Goal: Browse casually

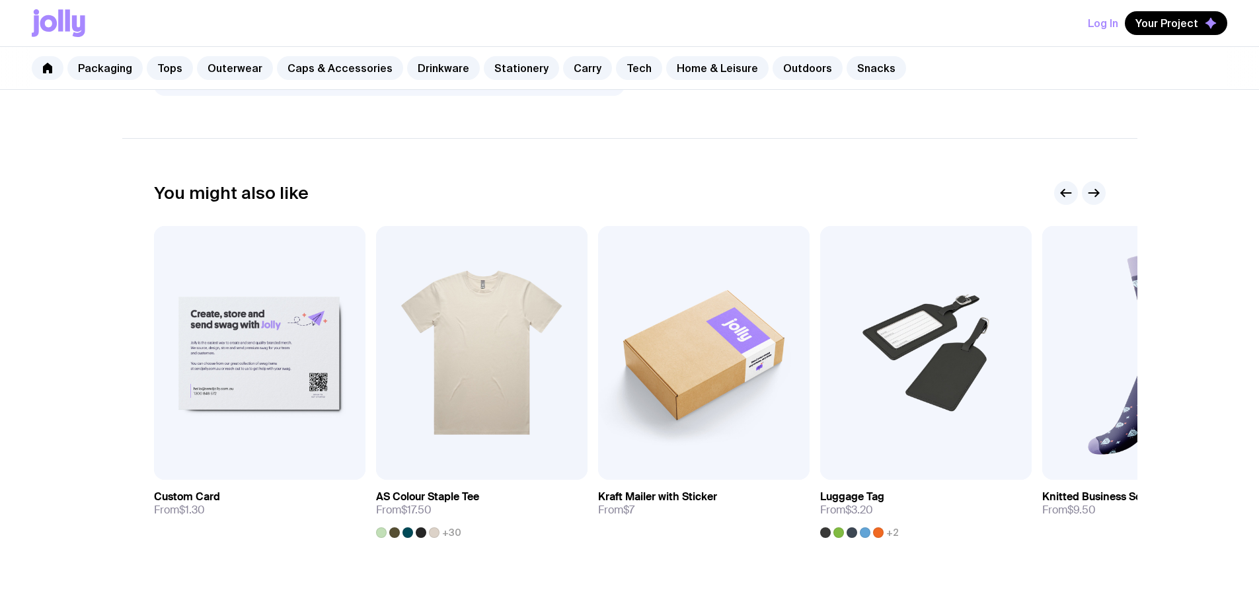
scroll to position [595, 0]
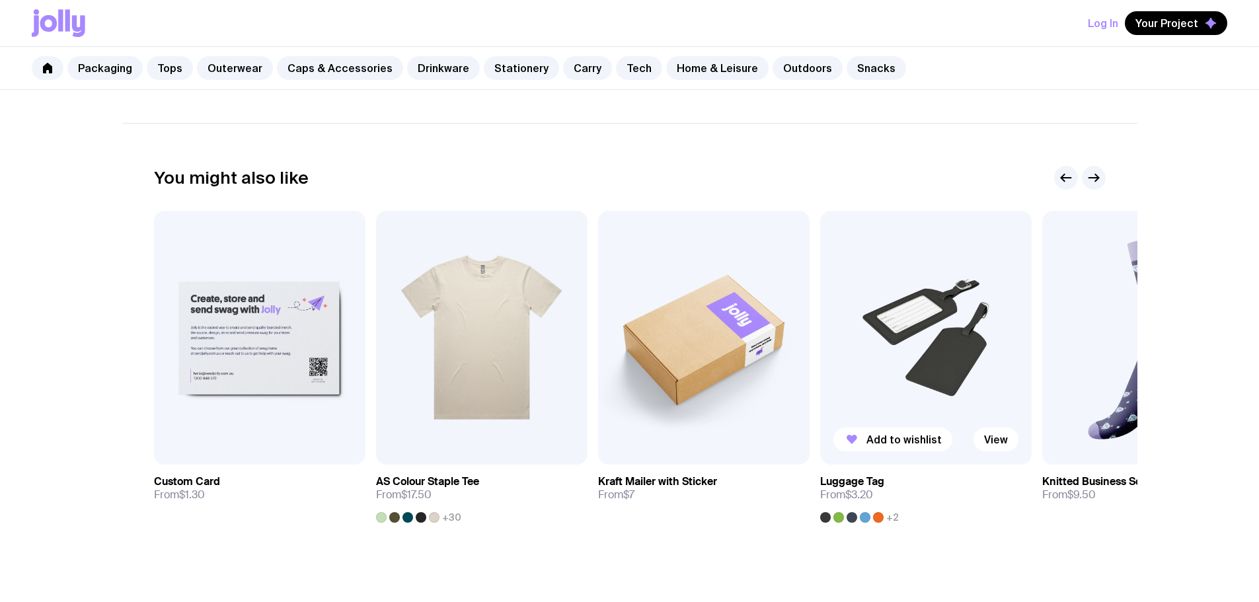
click at [912, 274] on img at bounding box center [926, 338] width 212 height 254
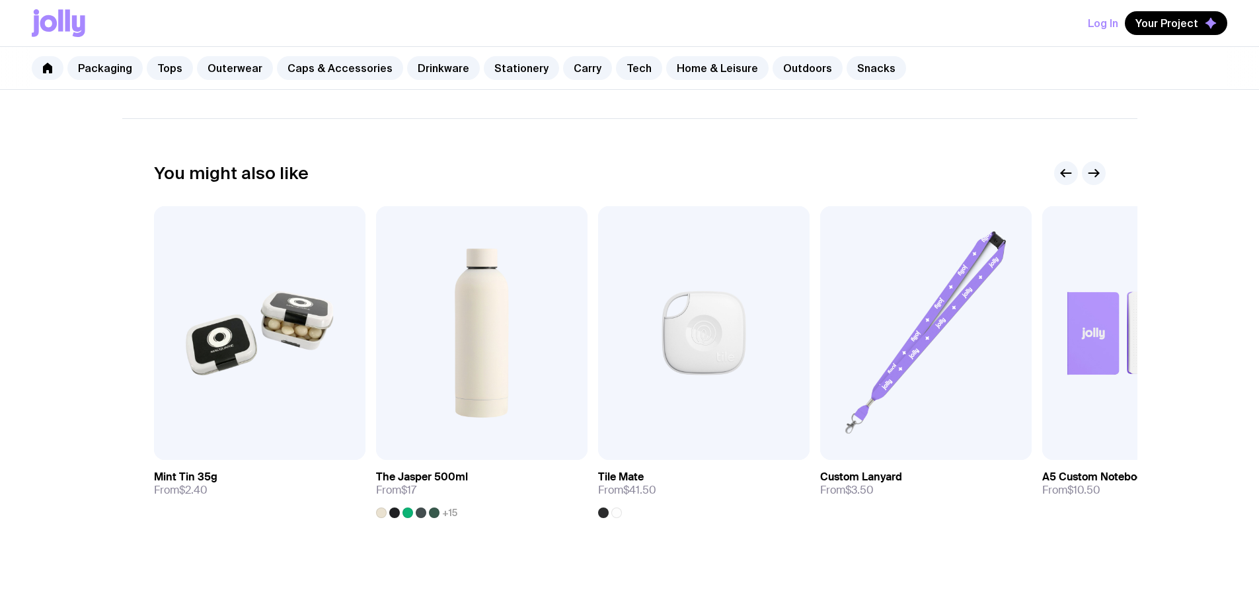
scroll to position [727, 0]
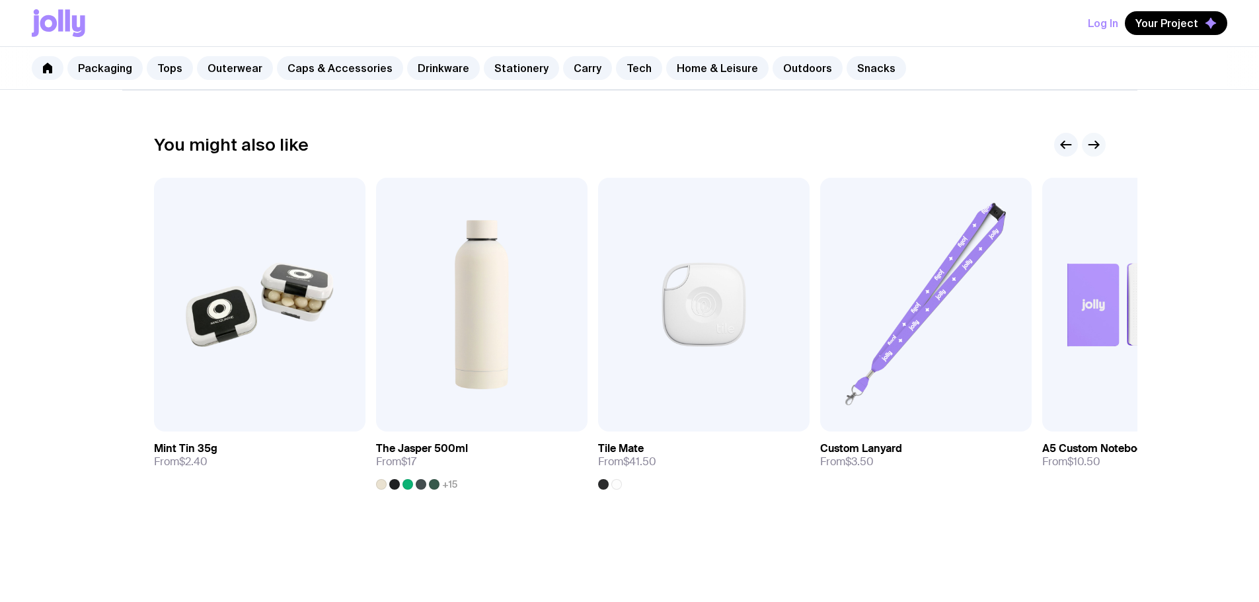
click at [1105, 143] on button "button" at bounding box center [1094, 145] width 24 height 24
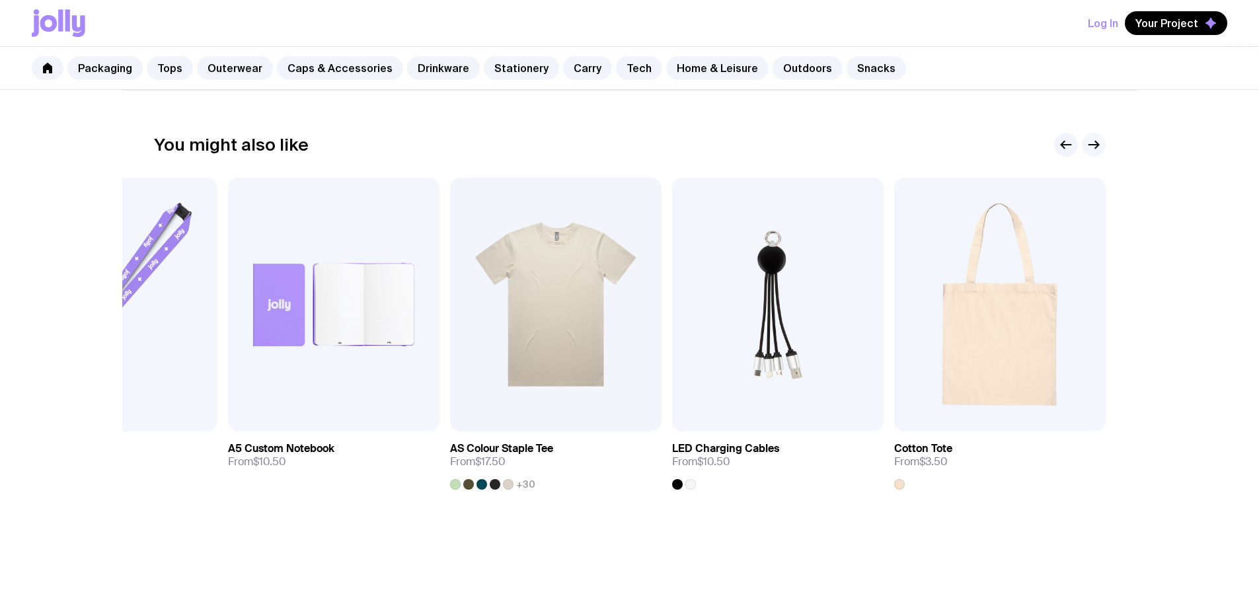
click at [1101, 143] on icon "button" at bounding box center [1094, 145] width 16 height 16
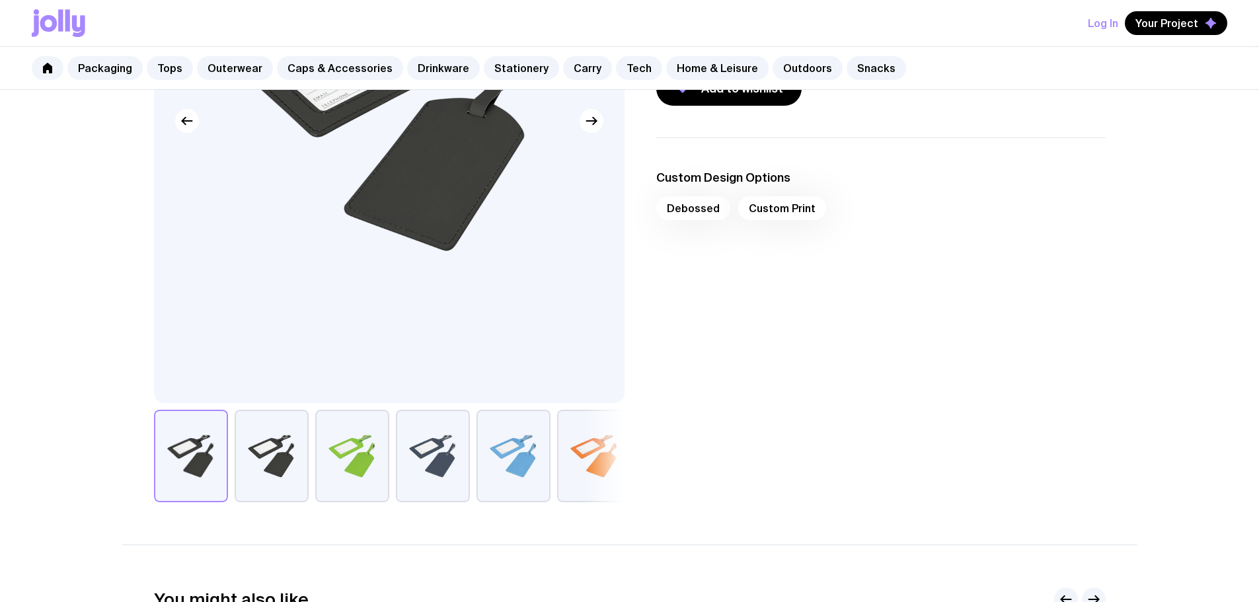
scroll to position [264, 0]
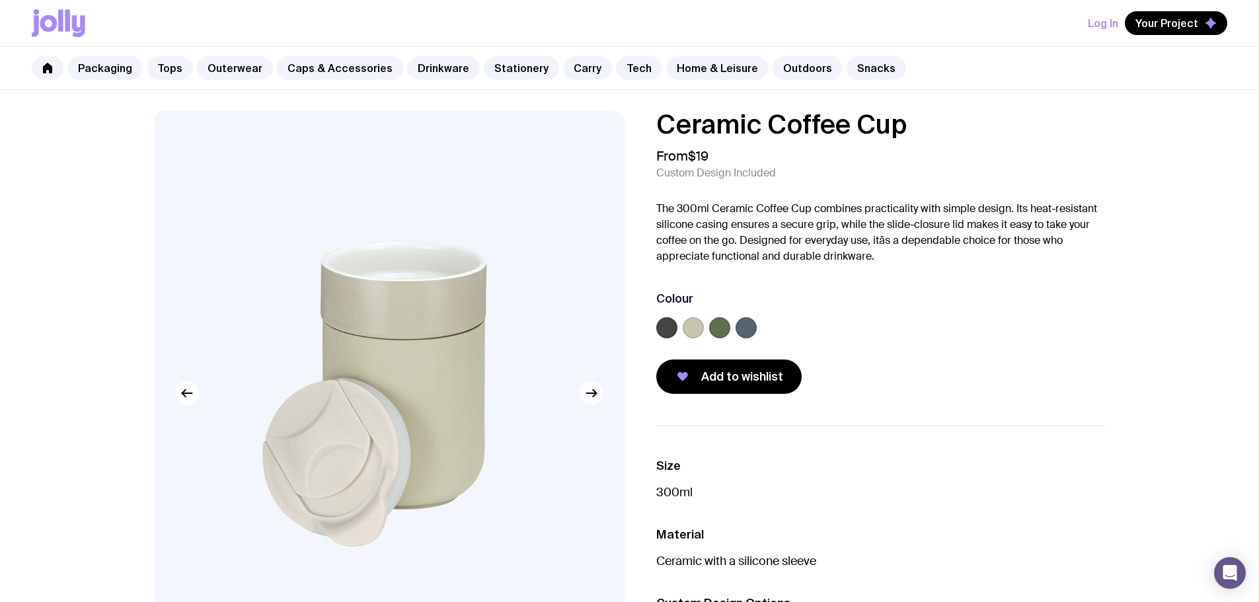
click at [593, 398] on icon "button" at bounding box center [592, 393] width 16 height 16
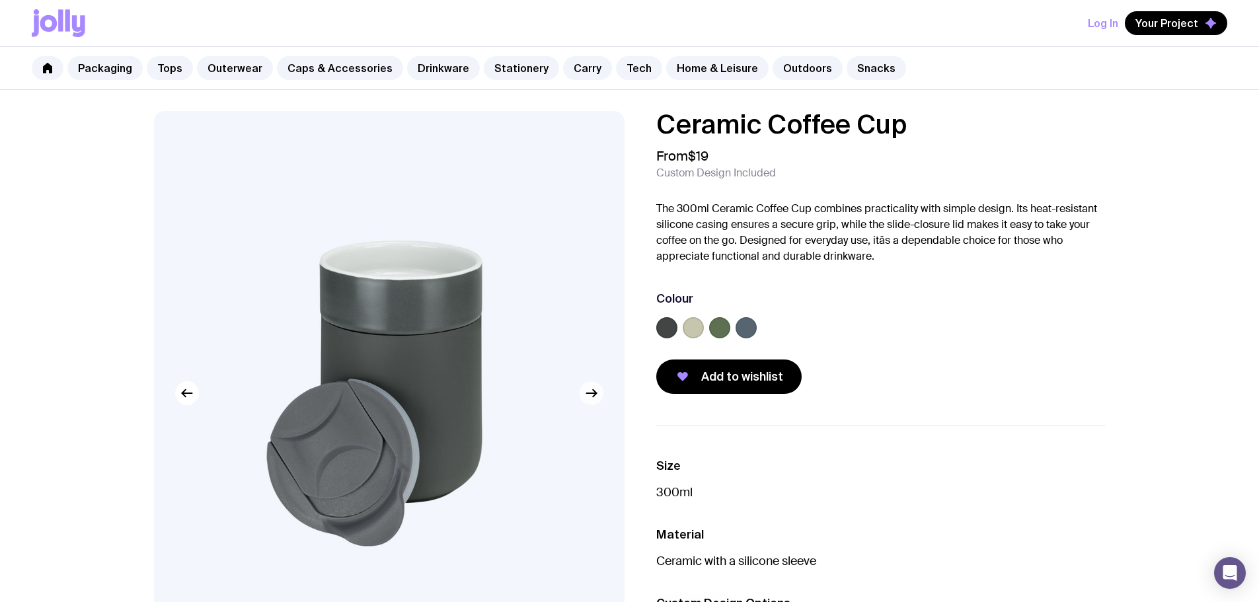
click at [591, 398] on icon "button" at bounding box center [592, 393] width 16 height 16
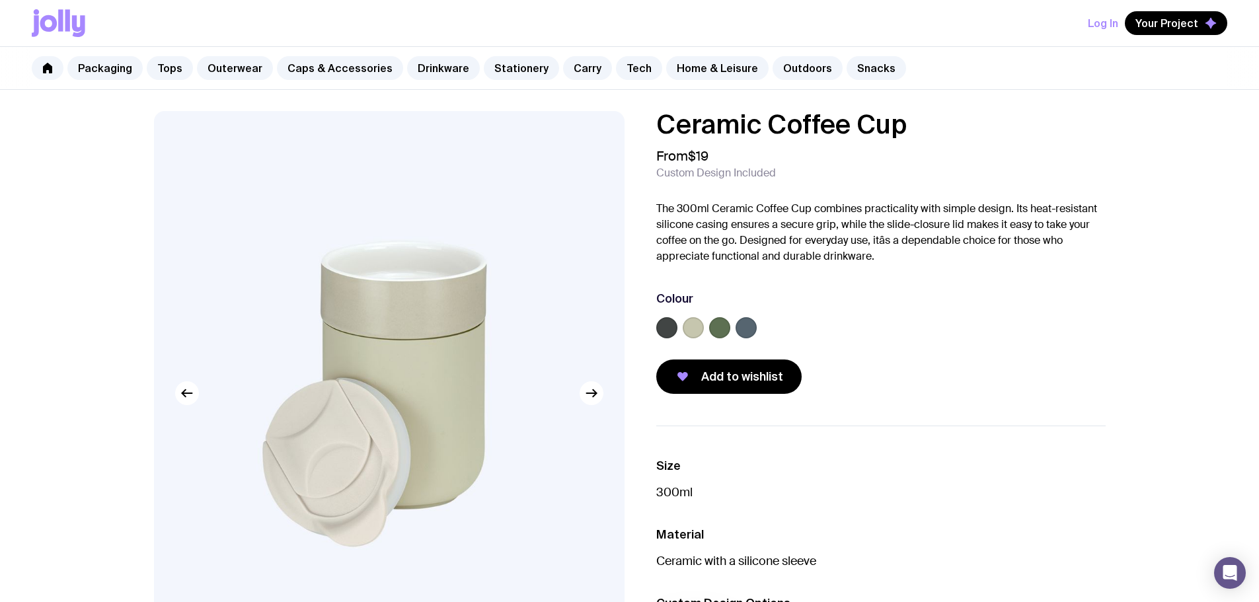
click at [579, 403] on img at bounding box center [389, 393] width 471 height 564
click at [590, 403] on button "button" at bounding box center [592, 393] width 24 height 24
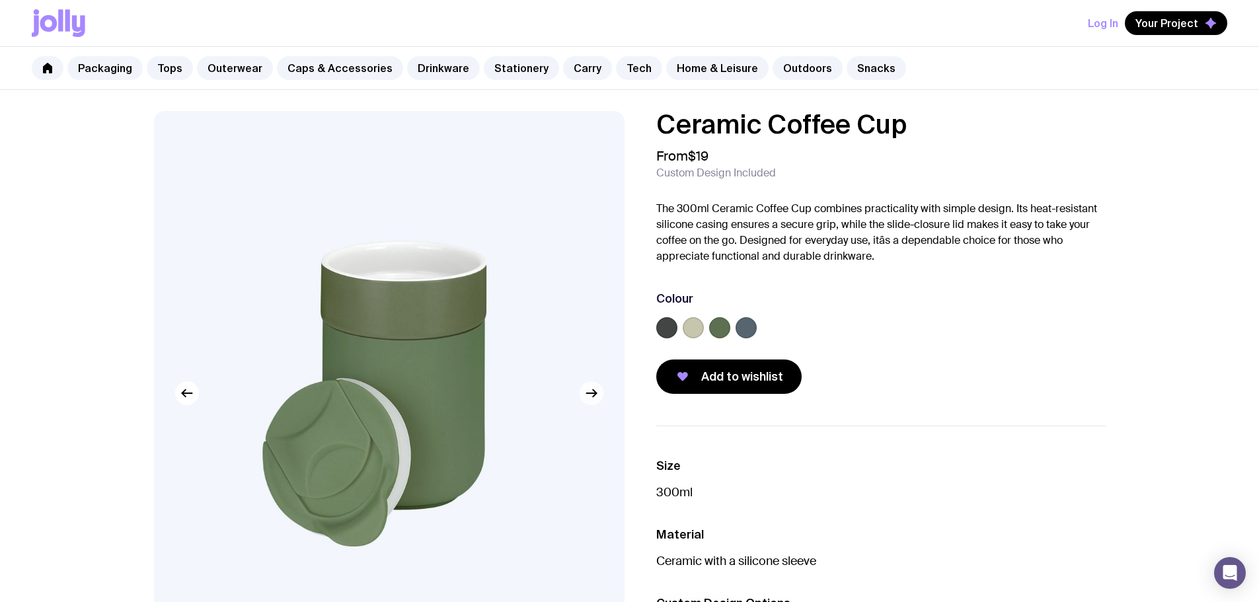
click at [592, 395] on icon "button" at bounding box center [592, 393] width 16 height 16
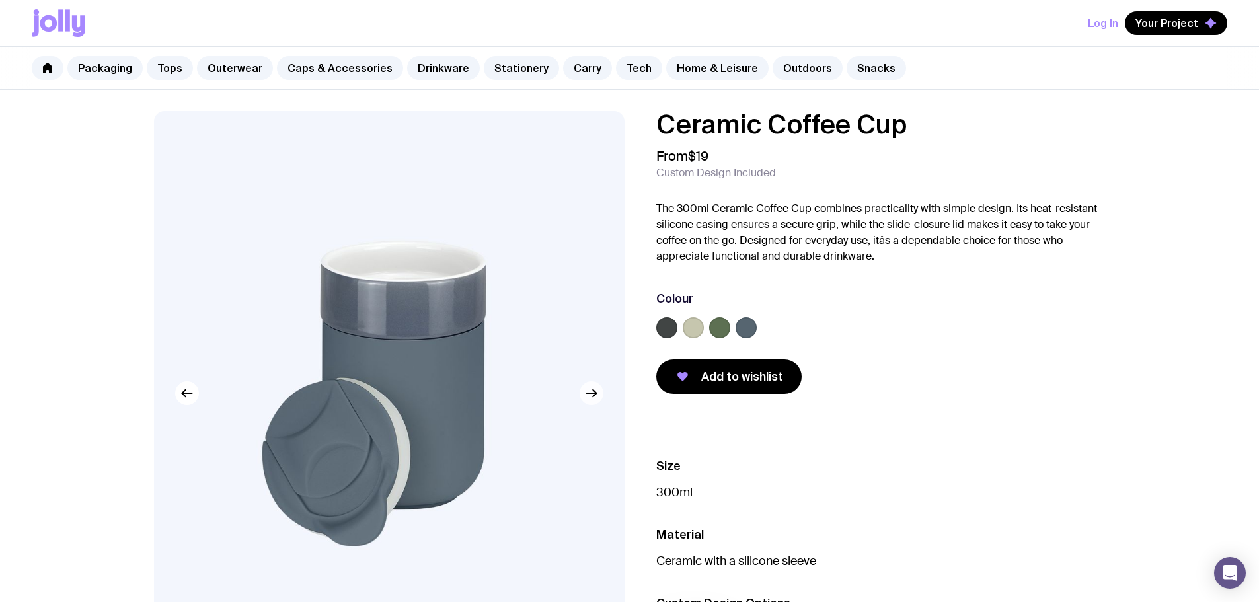
click at [592, 395] on icon "button" at bounding box center [592, 393] width 16 height 16
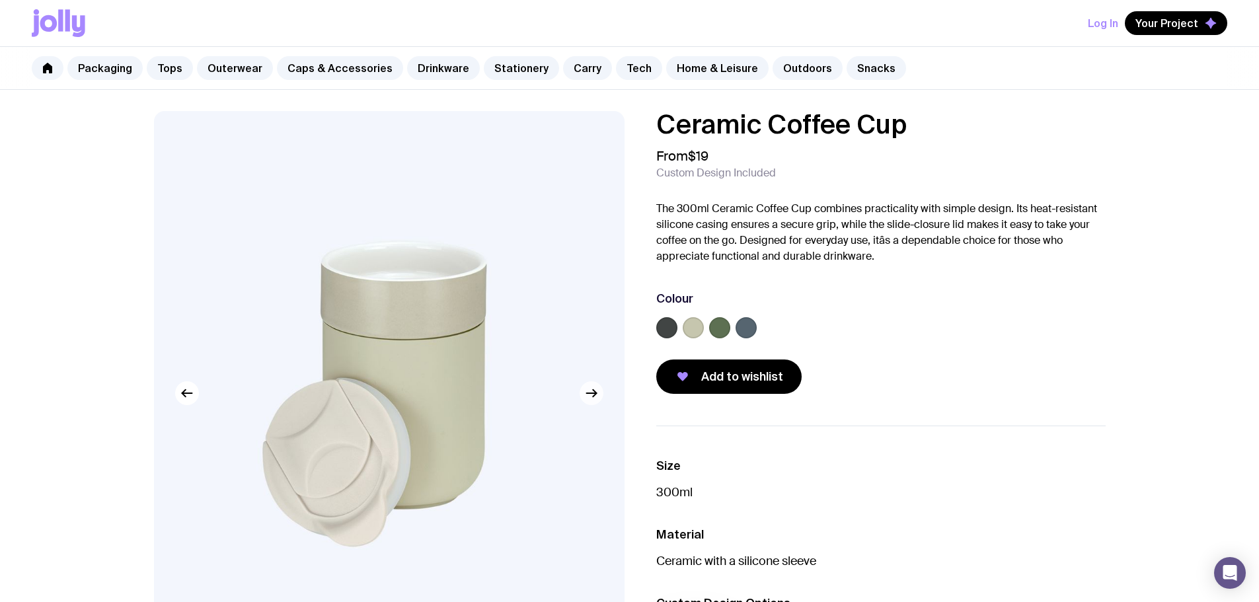
click at [592, 395] on icon "button" at bounding box center [592, 393] width 16 height 16
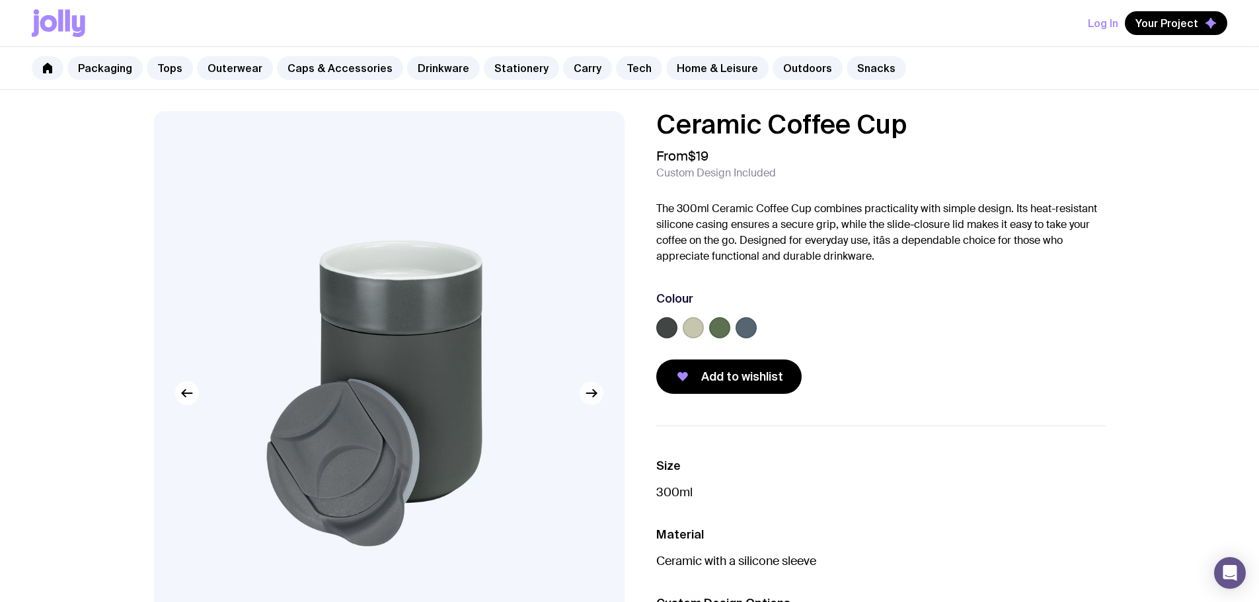
click at [592, 395] on icon "button" at bounding box center [592, 393] width 16 height 16
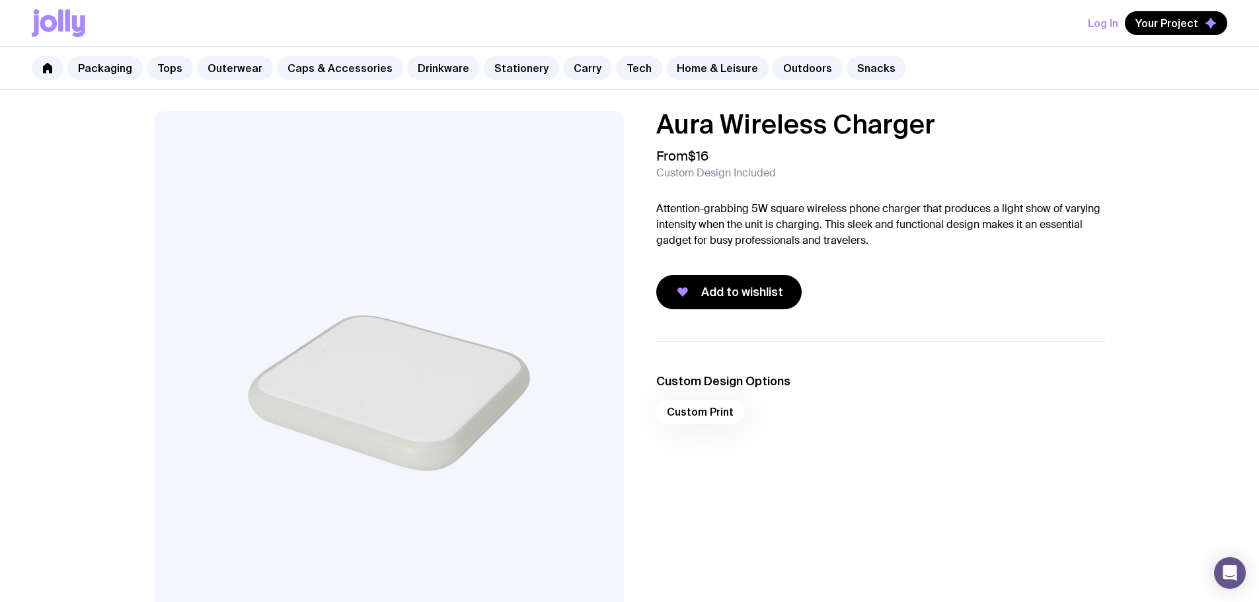
drag, startPoint x: 64, startPoint y: 1, endPoint x: 59, endPoint y: 15, distance: 14.6
click at [64, 1] on div "Log In Your Project" at bounding box center [630, 23] width 1196 height 46
click at [58, 20] on icon at bounding box center [59, 23] width 54 height 28
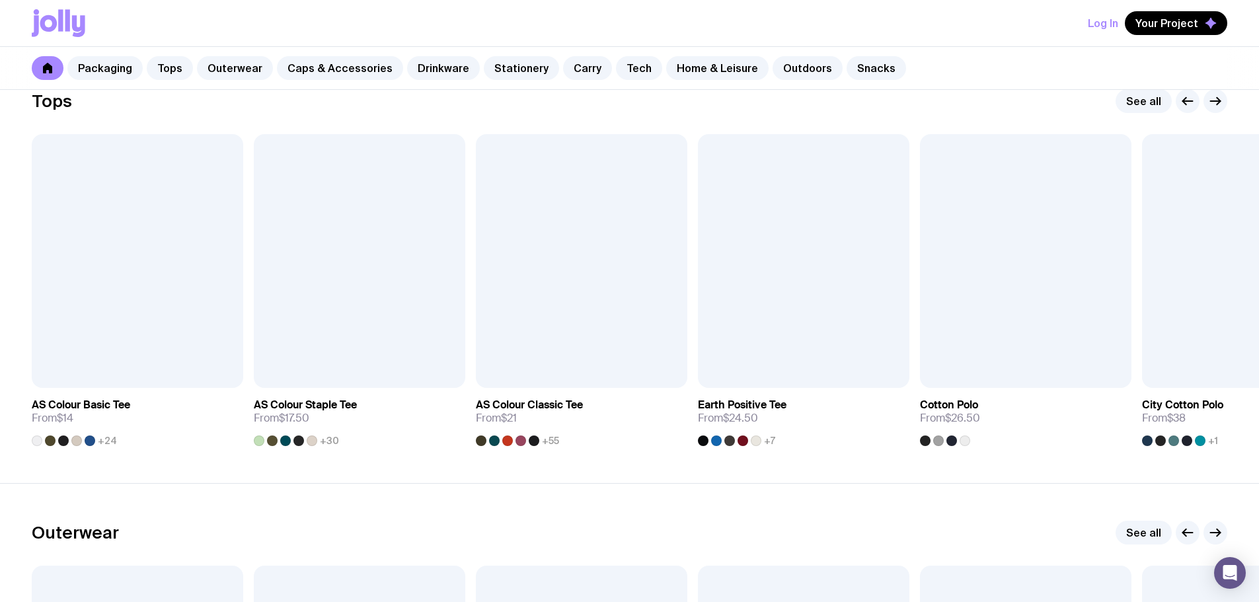
scroll to position [661, 0]
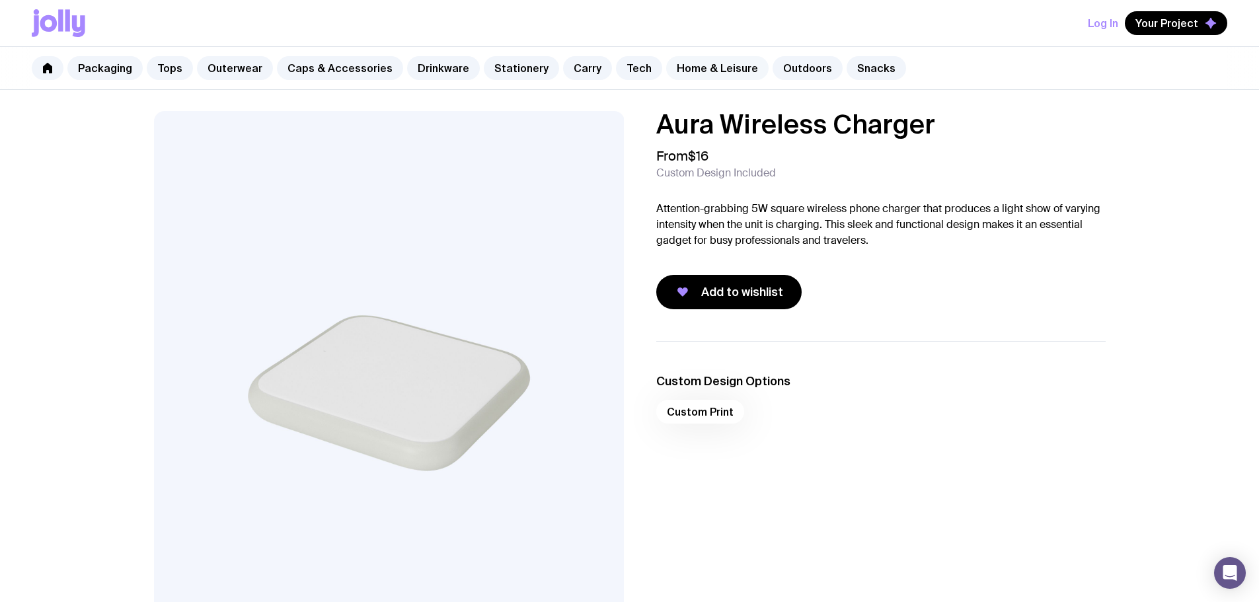
click at [683, 69] on link "Home & Leisure" at bounding box center [717, 68] width 102 height 24
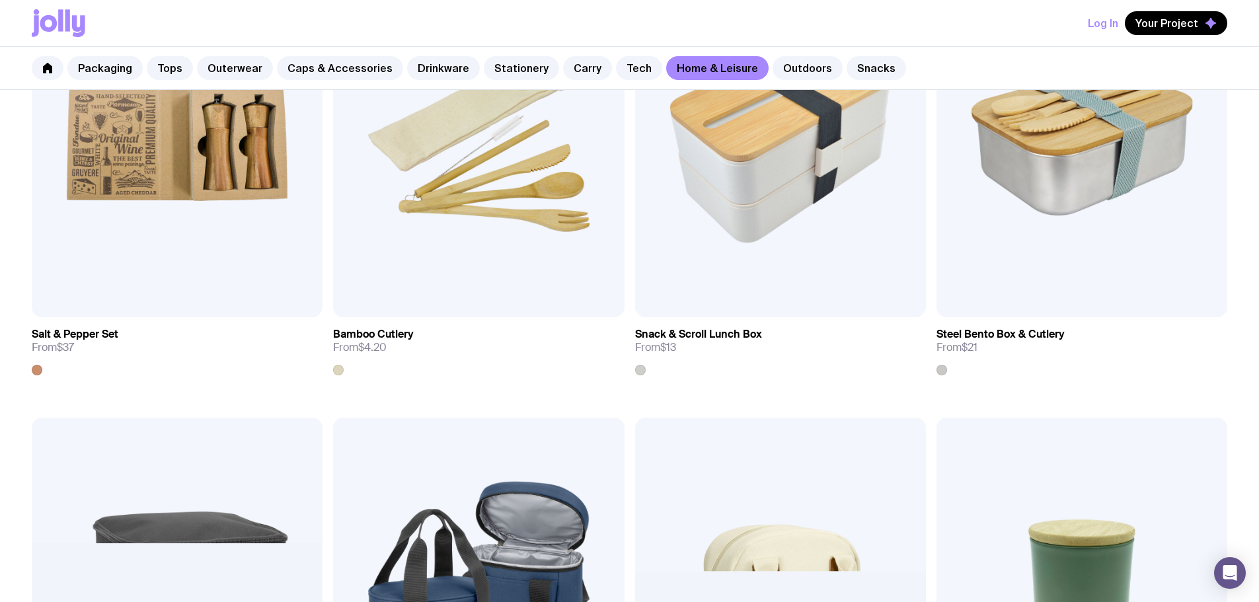
scroll to position [1436, 0]
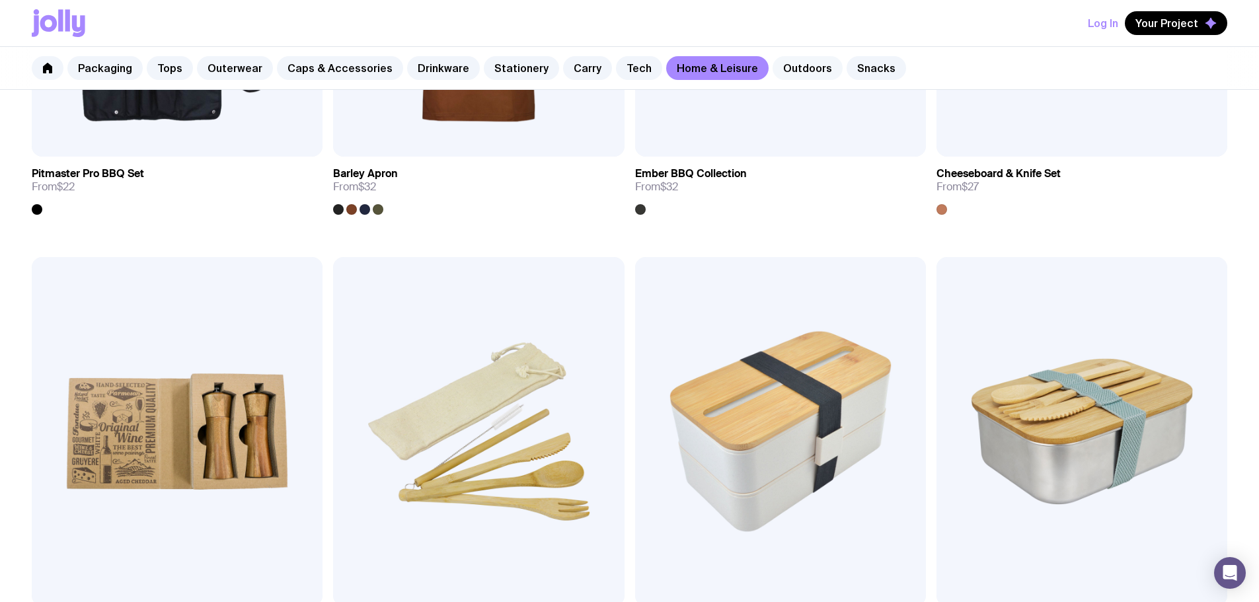
click at [774, 59] on link "Outdoors" at bounding box center [808, 68] width 70 height 24
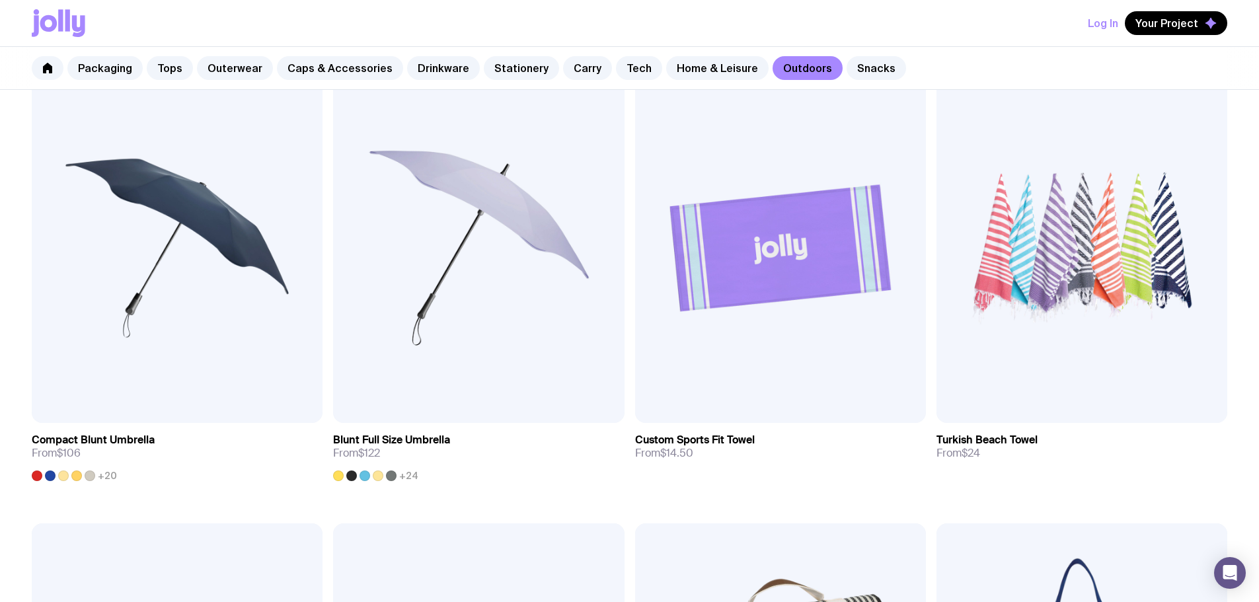
scroll to position [727, 0]
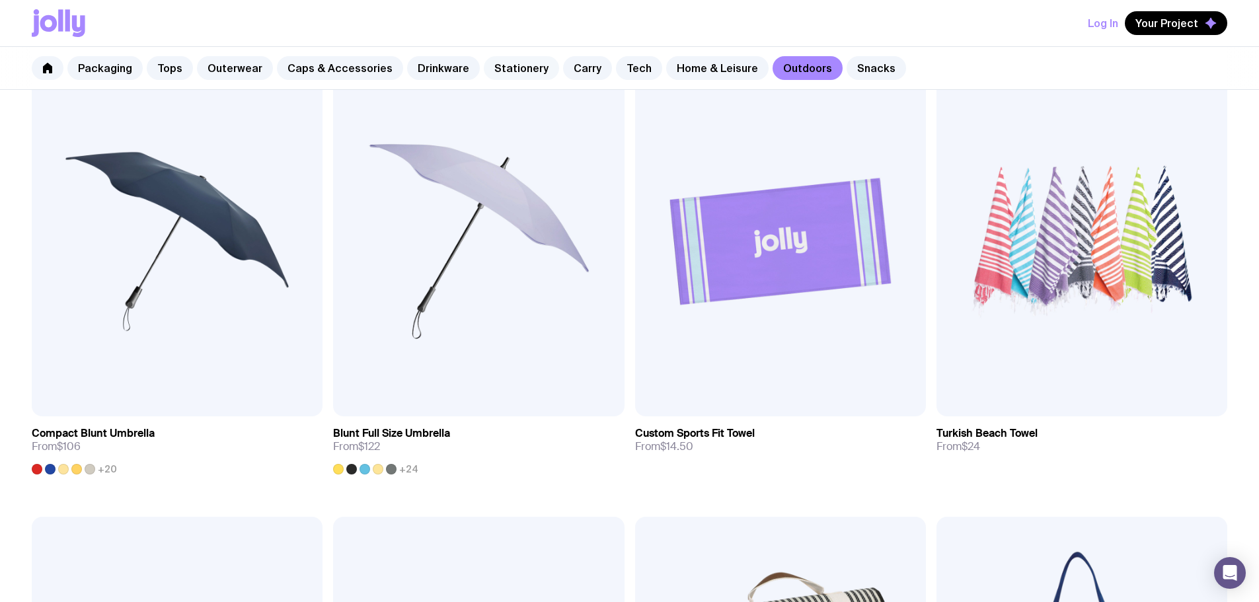
click at [504, 71] on link "Stationery" at bounding box center [521, 68] width 75 height 24
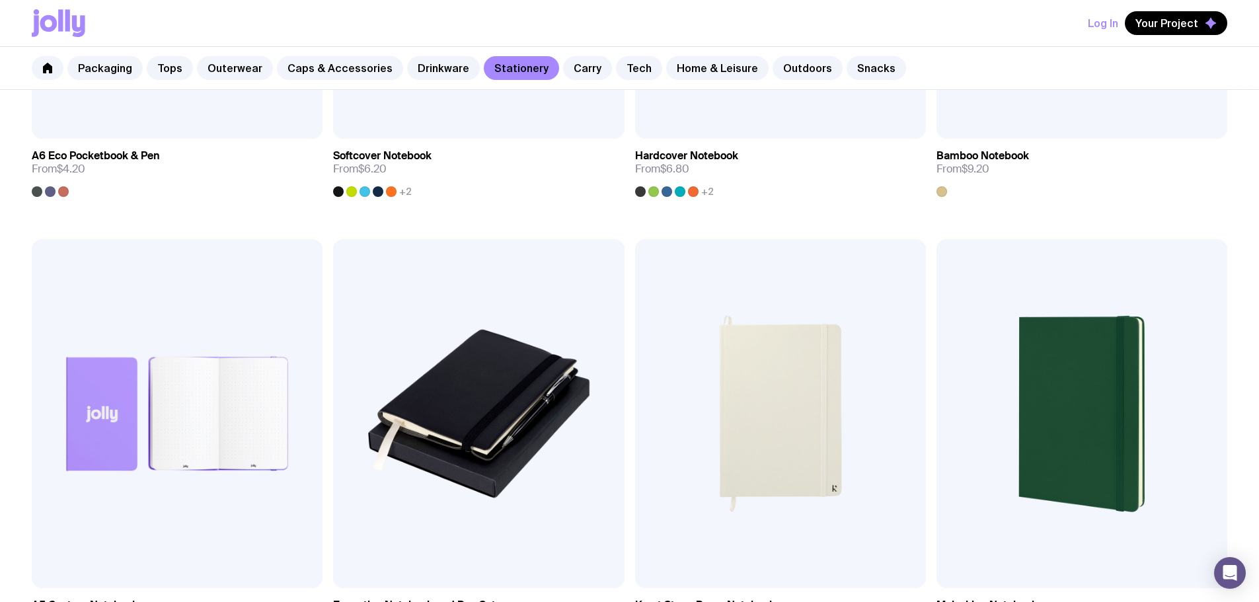
scroll to position [925, 0]
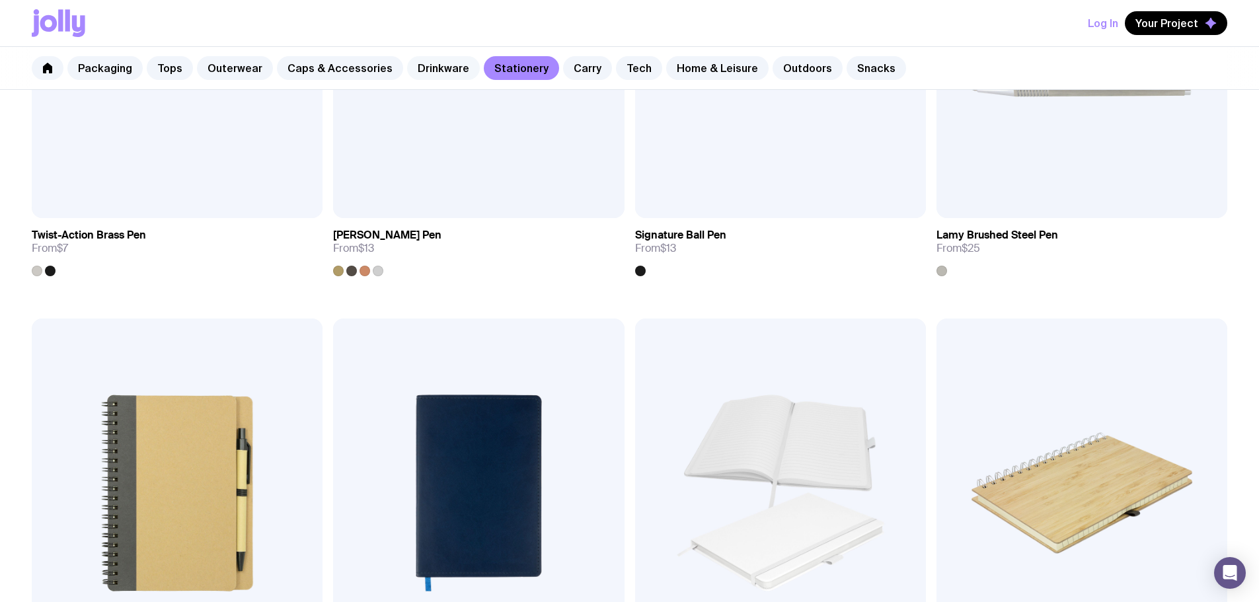
click at [428, 65] on link "Drinkware" at bounding box center [443, 68] width 73 height 24
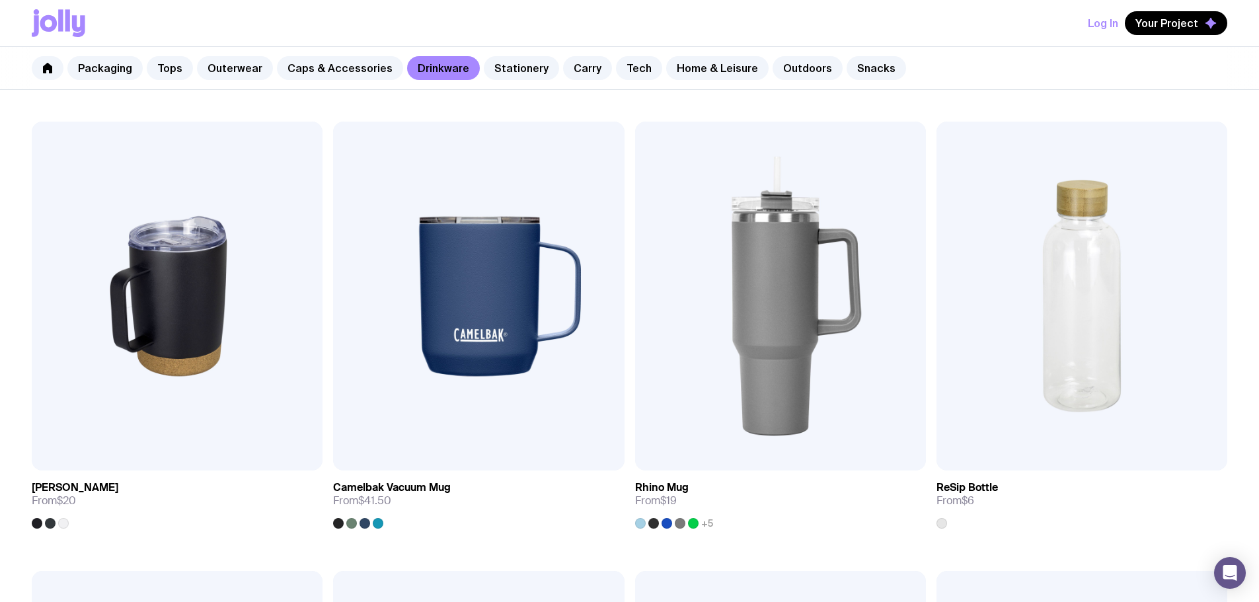
scroll to position [1124, 0]
click at [344, 64] on link "Caps & Accessories" at bounding box center [340, 68] width 126 height 24
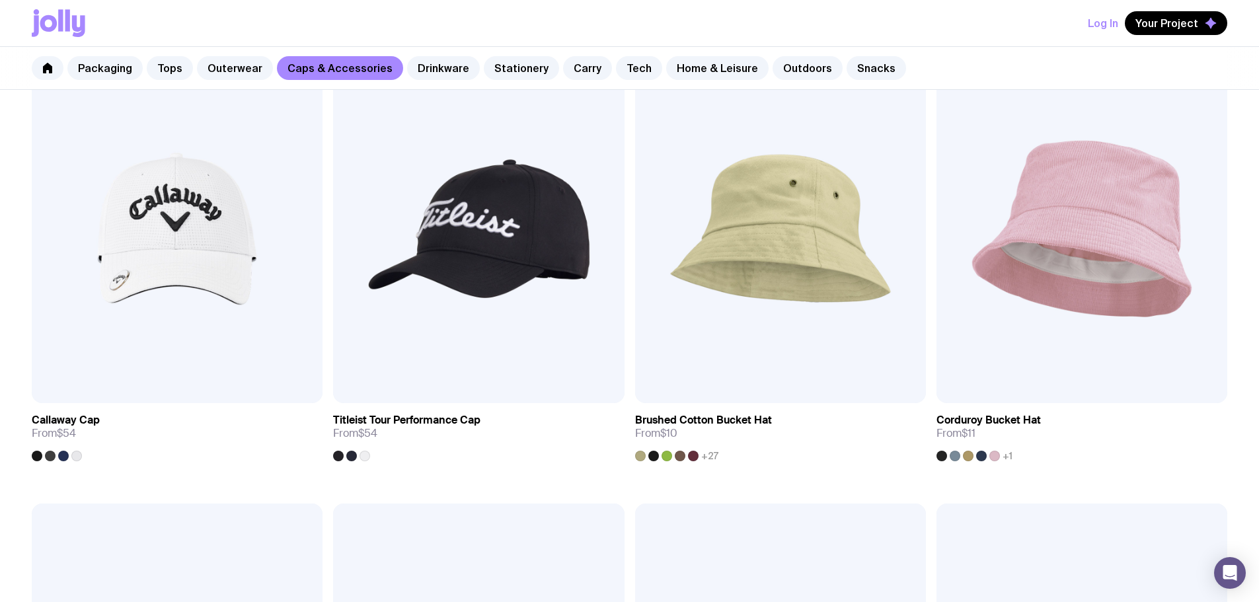
scroll to position [1241, 0]
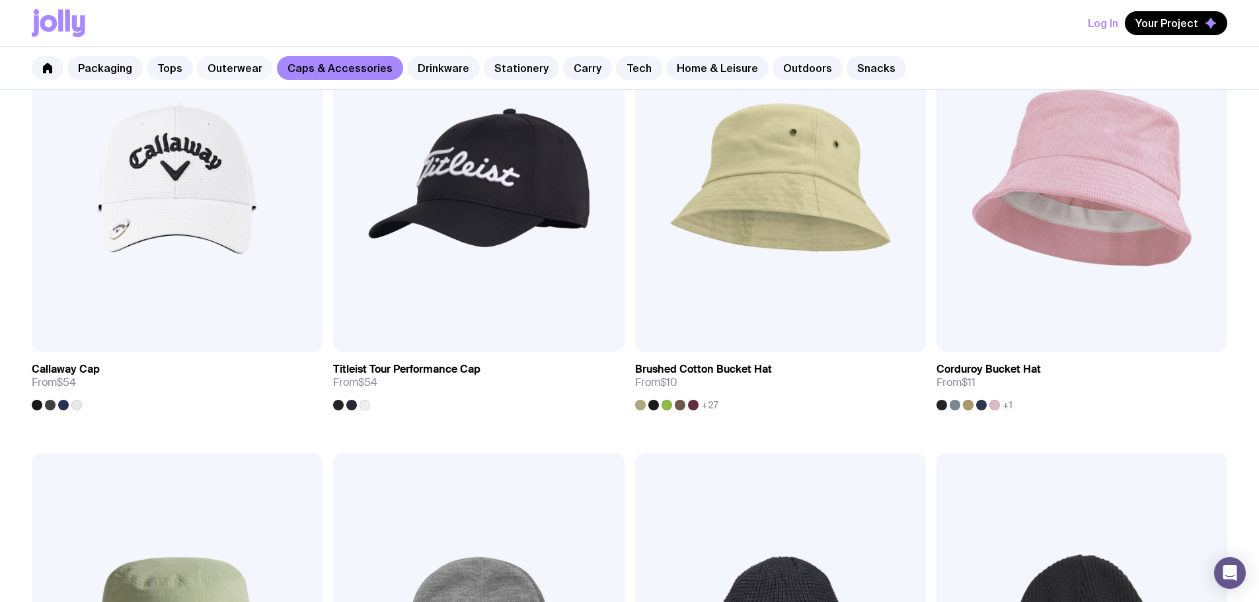
click at [252, 71] on link "Outerwear" at bounding box center [235, 68] width 76 height 24
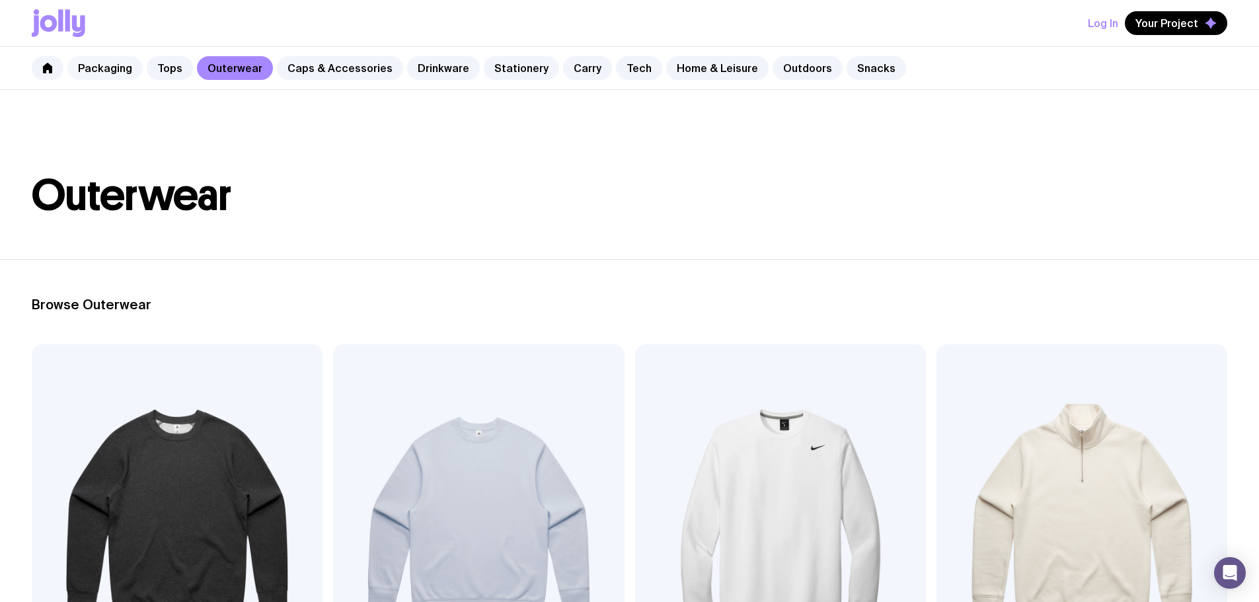
click at [95, 69] on link "Packaging" at bounding box center [104, 68] width 75 height 24
